Goal: Transaction & Acquisition: Purchase product/service

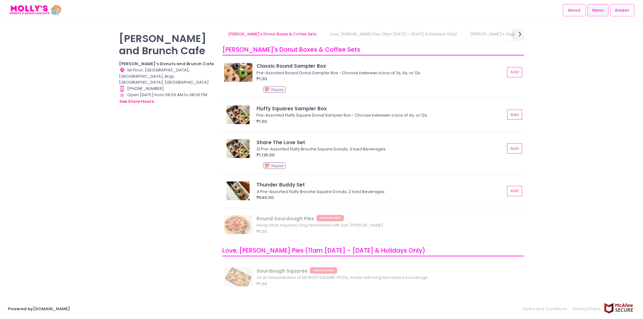
click at [559, 169] on div "[PERSON_NAME] and Brunch Cafe [PERSON_NAME]’s Donuts and Brunch Cafe Location C…" at bounding box center [321, 159] width 643 height 263
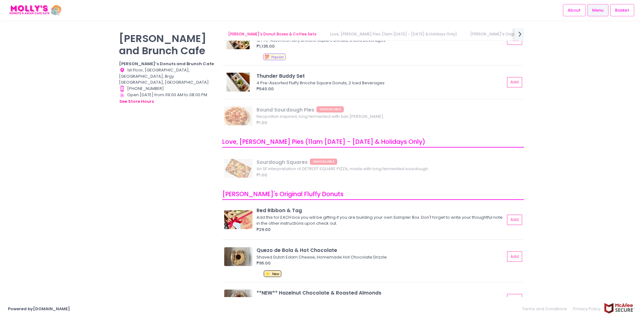
scroll to position [146, 0]
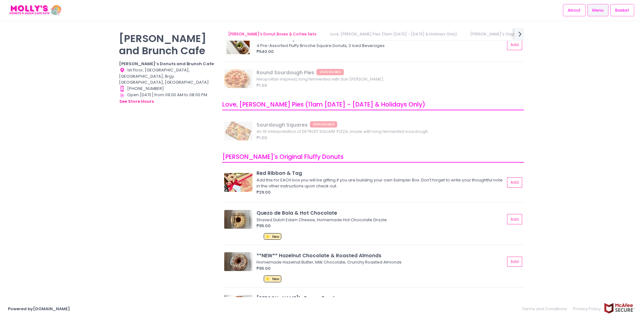
click at [594, 143] on div "[PERSON_NAME] and Brunch Cafe [PERSON_NAME]’s Donuts and Brunch Cafe Location C…" at bounding box center [321, 159] width 643 height 263
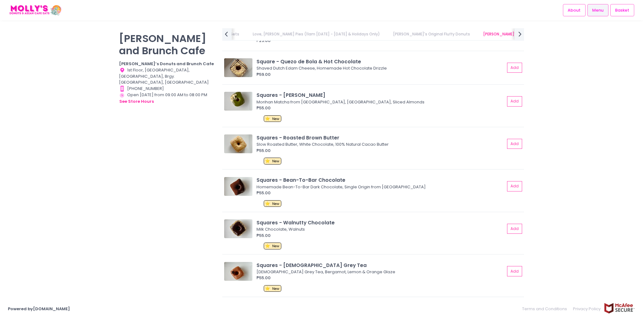
scroll to position [816, 0]
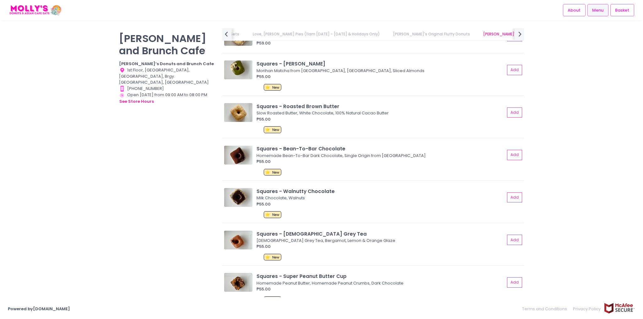
click at [30, 163] on div "[PERSON_NAME] and Brunch Cafe [PERSON_NAME]’s Donuts and Brunch Cafe Location C…" at bounding box center [321, 159] width 643 height 263
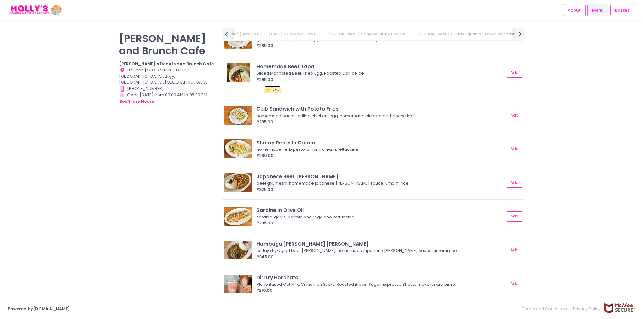
scroll to position [0, 0]
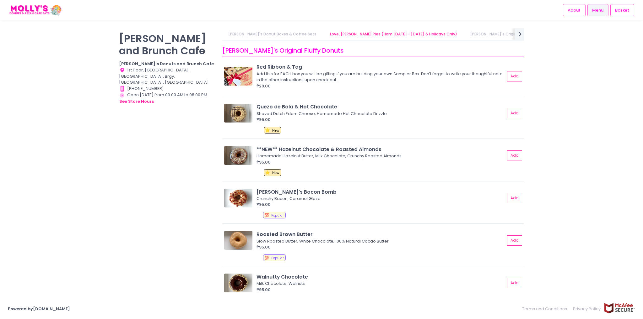
click at [600, 133] on div "[PERSON_NAME] and Brunch Cafe [PERSON_NAME]’s Donuts and Brunch Cafe Location C…" at bounding box center [321, 159] width 643 height 263
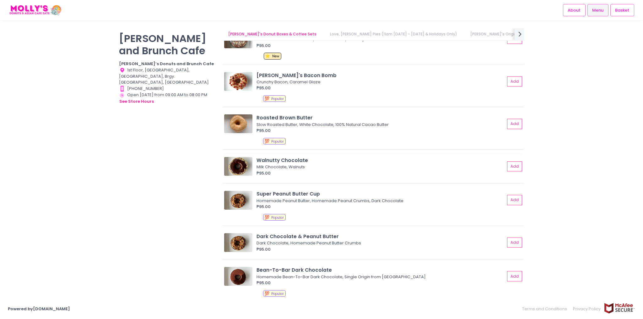
scroll to position [377, 0]
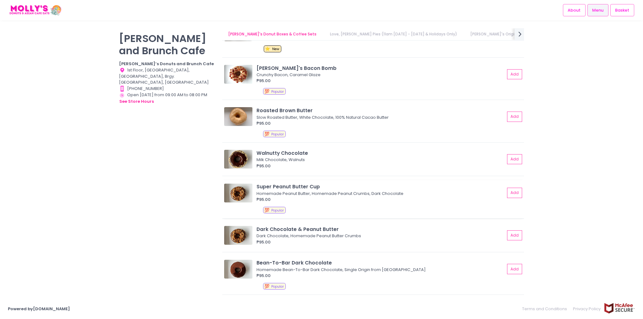
click at [242, 189] on img at bounding box center [238, 193] width 28 height 19
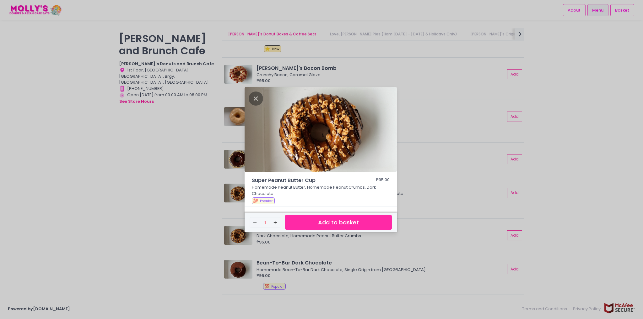
click at [190, 193] on div "Super Peanut Butter Cup ₱95.00 Homemade Peanut Butter, Homemade Peanut Crumbs, …" at bounding box center [321, 159] width 643 height 319
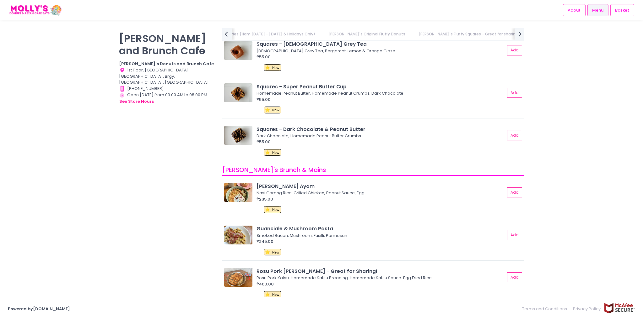
scroll to position [1067, 0]
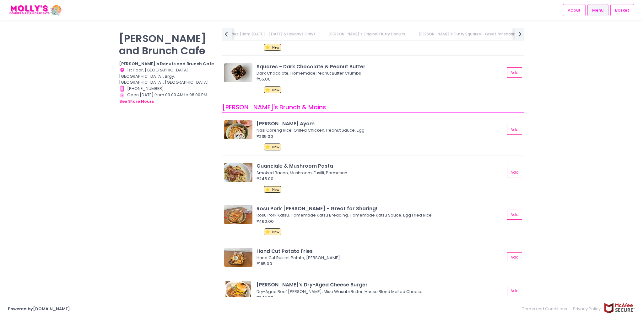
drag, startPoint x: 576, startPoint y: 183, endPoint x: 565, endPoint y: 186, distance: 11.6
click at [576, 183] on div "[PERSON_NAME] and Brunch Cafe [PERSON_NAME]’s Donuts and Brunch Cafe Location C…" at bounding box center [321, 159] width 643 height 263
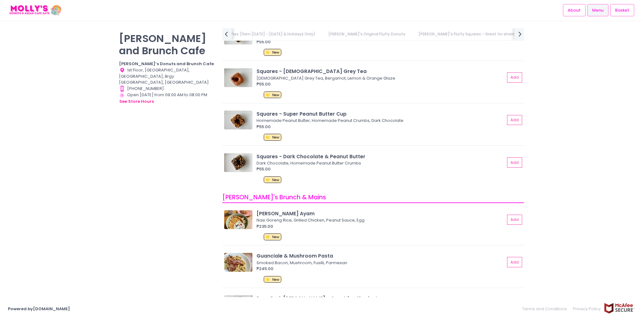
scroll to position [1098, 0]
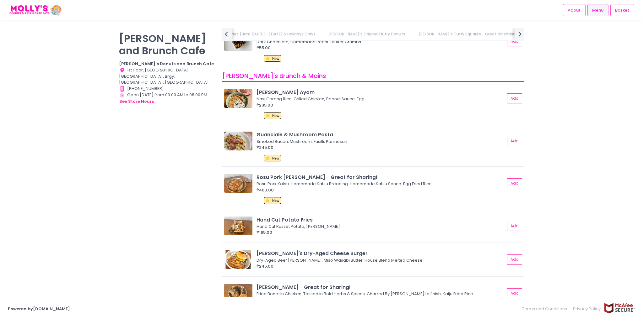
click at [560, 148] on div "[PERSON_NAME] and Brunch Cafe [PERSON_NAME]’s Donuts and Brunch Cafe Location C…" at bounding box center [321, 159] width 643 height 263
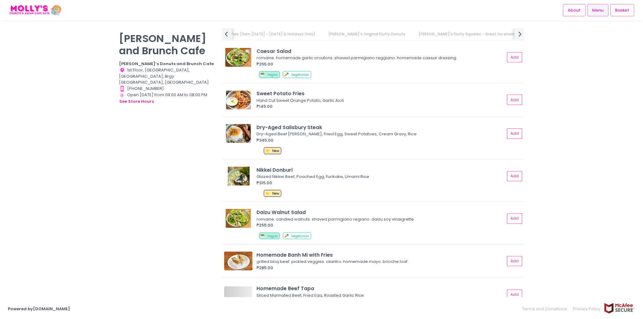
scroll to position [1412, 0]
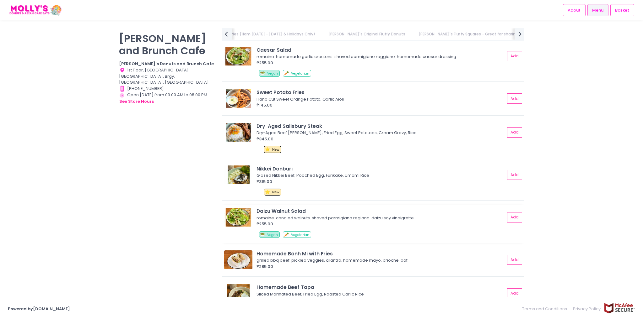
click at [237, 213] on img at bounding box center [238, 217] width 28 height 19
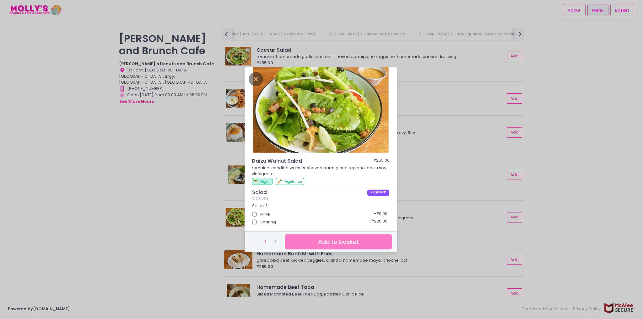
click at [574, 127] on div "Daizu Walnut Salad ₱255.00 romaine. candied walnuts. shaved parmigiano regiano.…" at bounding box center [321, 159] width 643 height 319
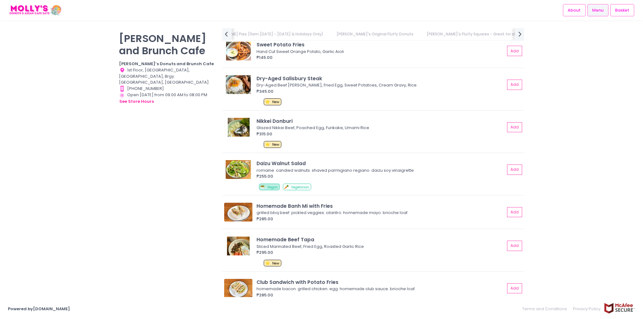
scroll to position [1475, 0]
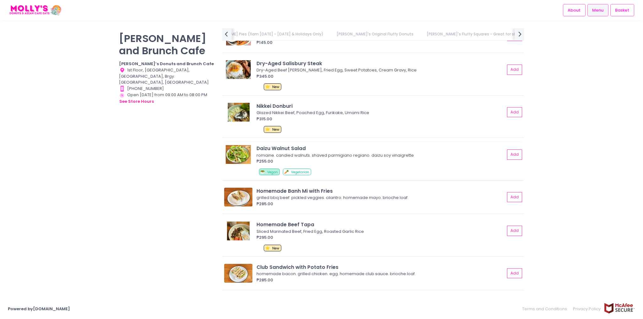
click at [232, 152] on img at bounding box center [238, 154] width 28 height 19
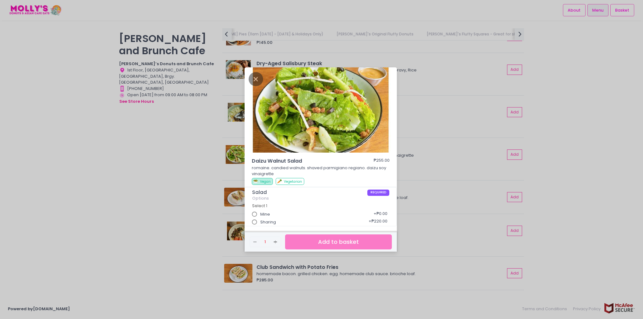
click at [598, 188] on div "Daizu Walnut Salad ₱255.00 romaine. candied walnuts. shaved parmigiano regiano.…" at bounding box center [321, 159] width 643 height 319
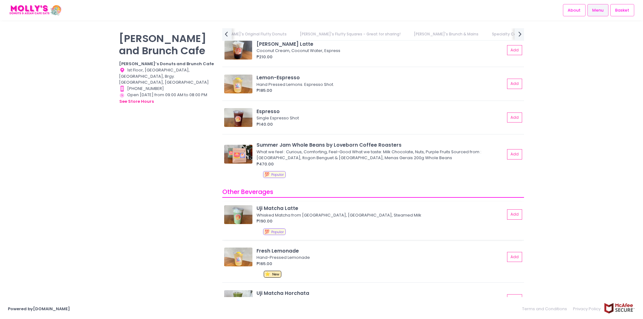
scroll to position [2353, 0]
click at [240, 215] on img at bounding box center [238, 214] width 28 height 19
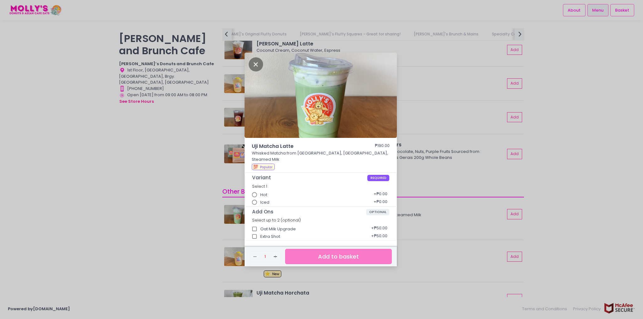
click at [618, 195] on div "Uji Matcha Latte ₱190.00 Whisked Matcha from [GEOGRAPHIC_DATA], [GEOGRAPHIC_DAT…" at bounding box center [321, 159] width 643 height 319
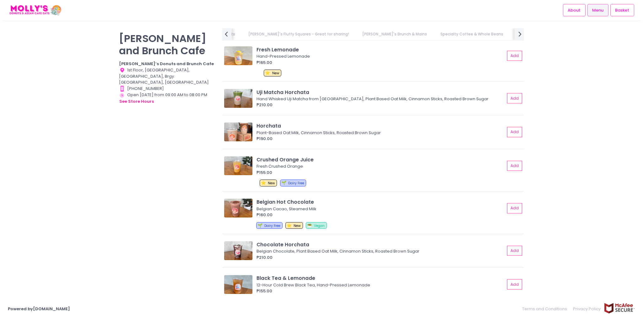
scroll to position [2542, 0]
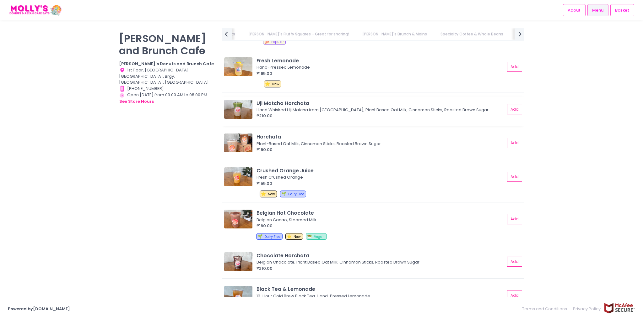
click at [232, 109] on img at bounding box center [238, 109] width 28 height 19
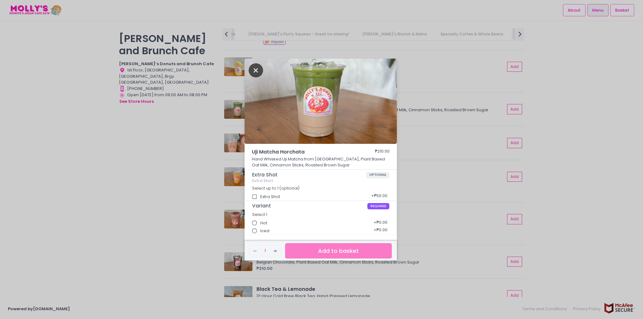
click at [253, 69] on icon "Close" at bounding box center [256, 70] width 14 height 14
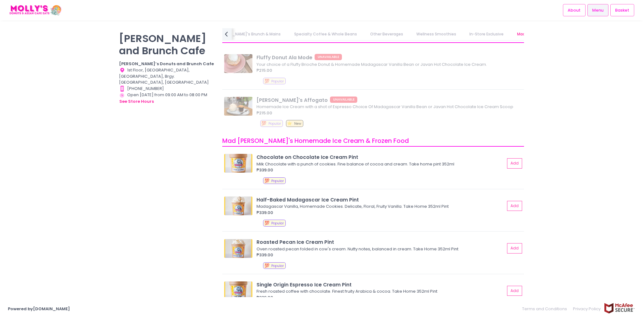
scroll to position [2958, 0]
